Goal: Transaction & Acquisition: Purchase product/service

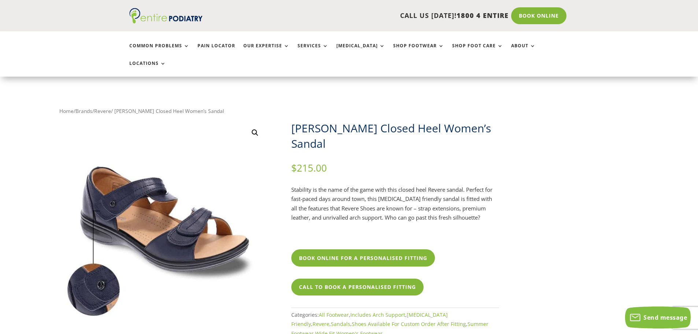
scroll to position [88, 0]
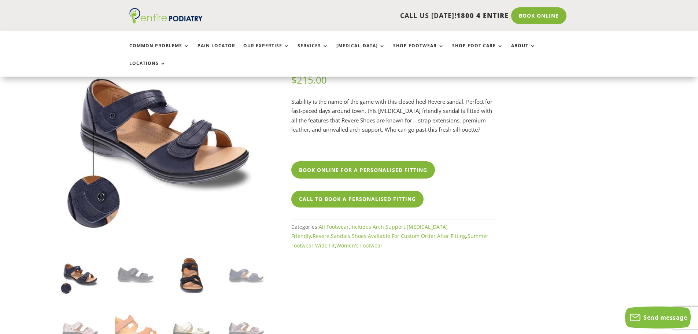
click at [194, 255] on img at bounding box center [190, 274] width 41 height 41
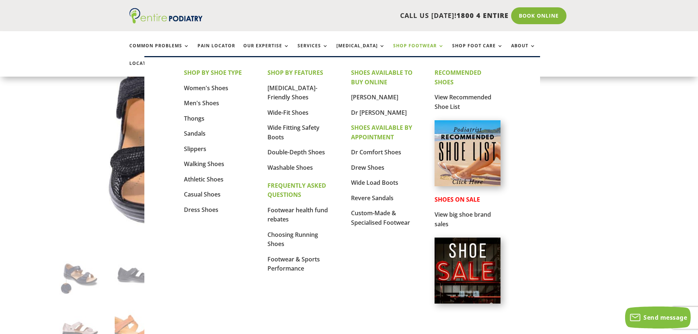
click at [410, 45] on link "Shop Footwear" at bounding box center [418, 51] width 51 height 16
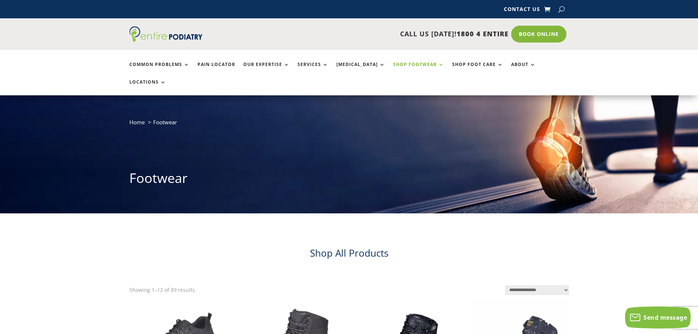
click at [553, 285] on select "**********" at bounding box center [537, 290] width 64 height 10
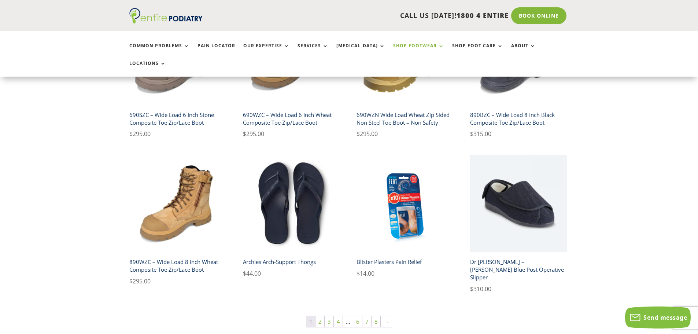
scroll to position [498, 0]
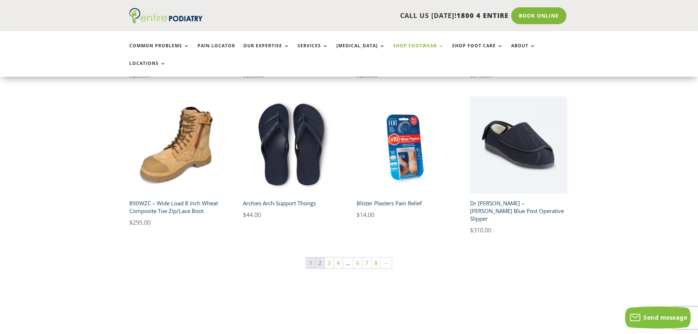
click at [319, 257] on link "2" at bounding box center [319, 262] width 9 height 11
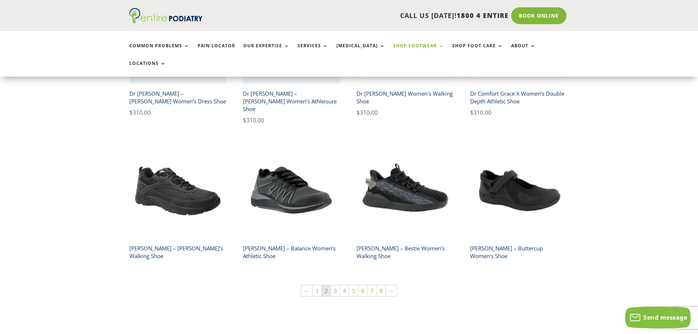
scroll to position [469, 0]
click at [333, 285] on link "3" at bounding box center [335, 290] width 9 height 11
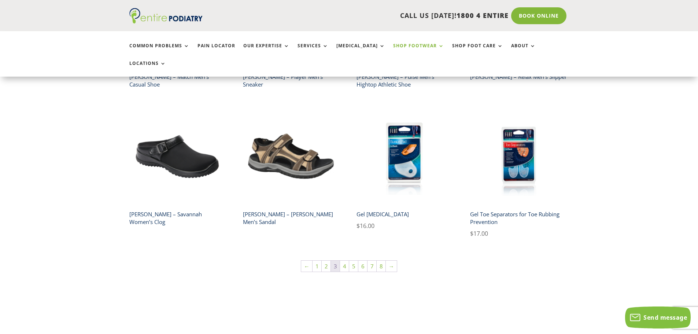
scroll to position [469, 0]
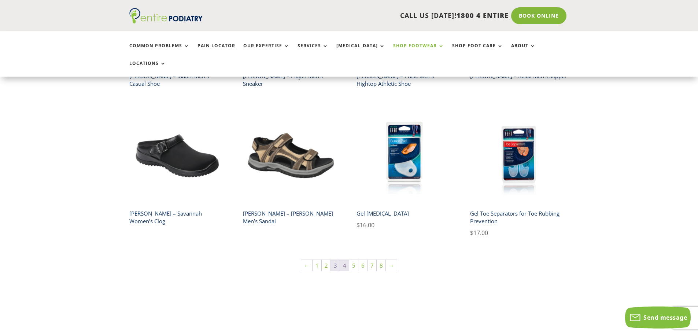
click at [345, 260] on link "4" at bounding box center [344, 265] width 9 height 11
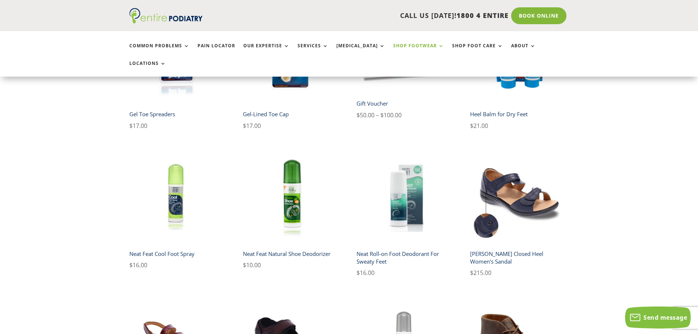
scroll to position [352, 0]
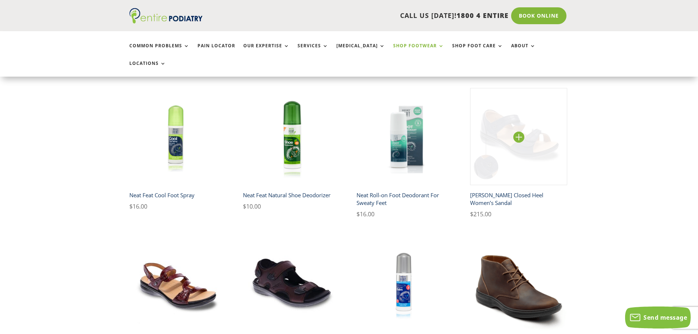
click at [527, 133] on img at bounding box center [518, 136] width 97 height 97
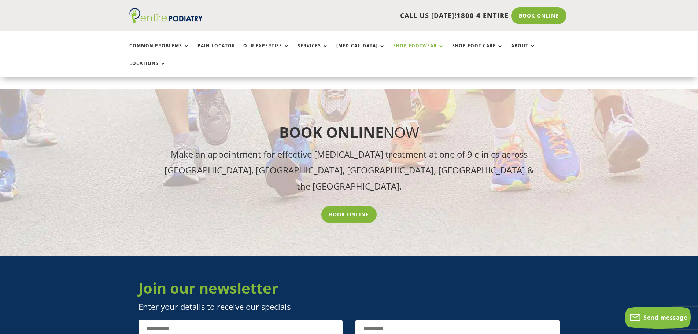
scroll to position [850, 0]
